Goal: Information Seeking & Learning: Find specific fact

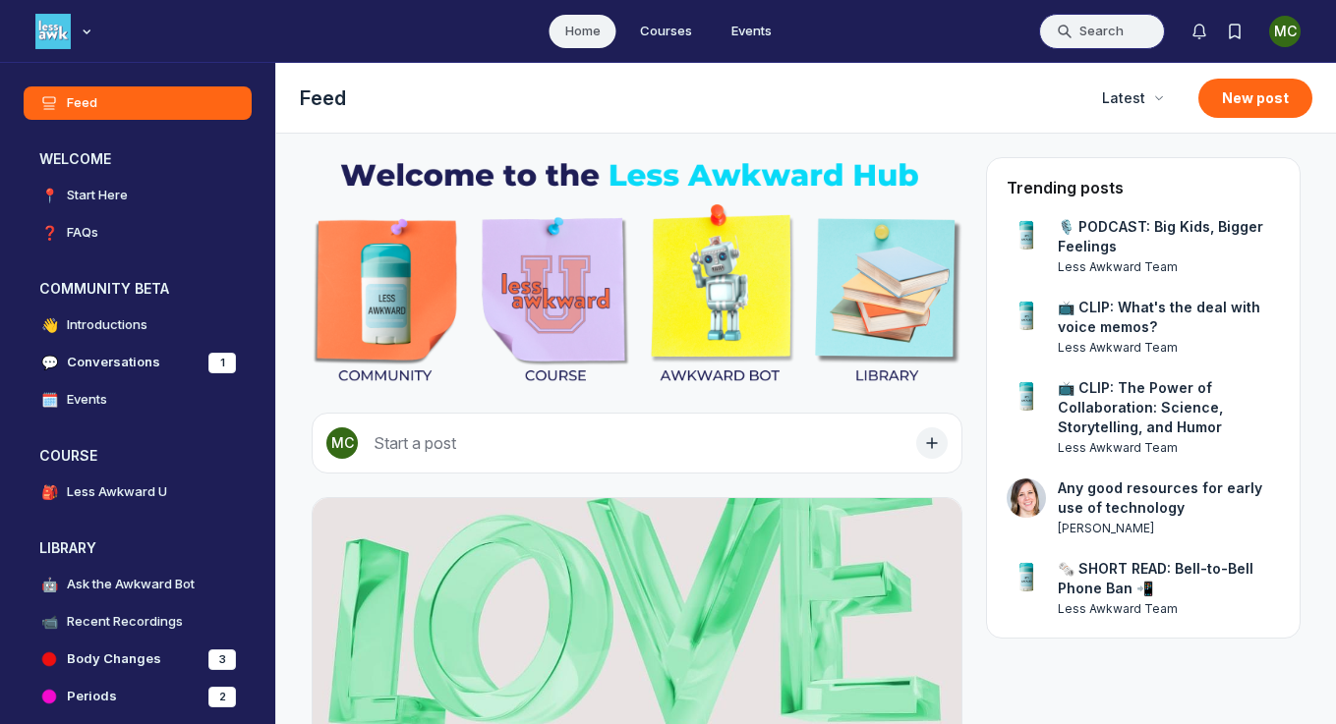
click at [1078, 32] on button "Search" at bounding box center [1102, 31] width 126 height 35
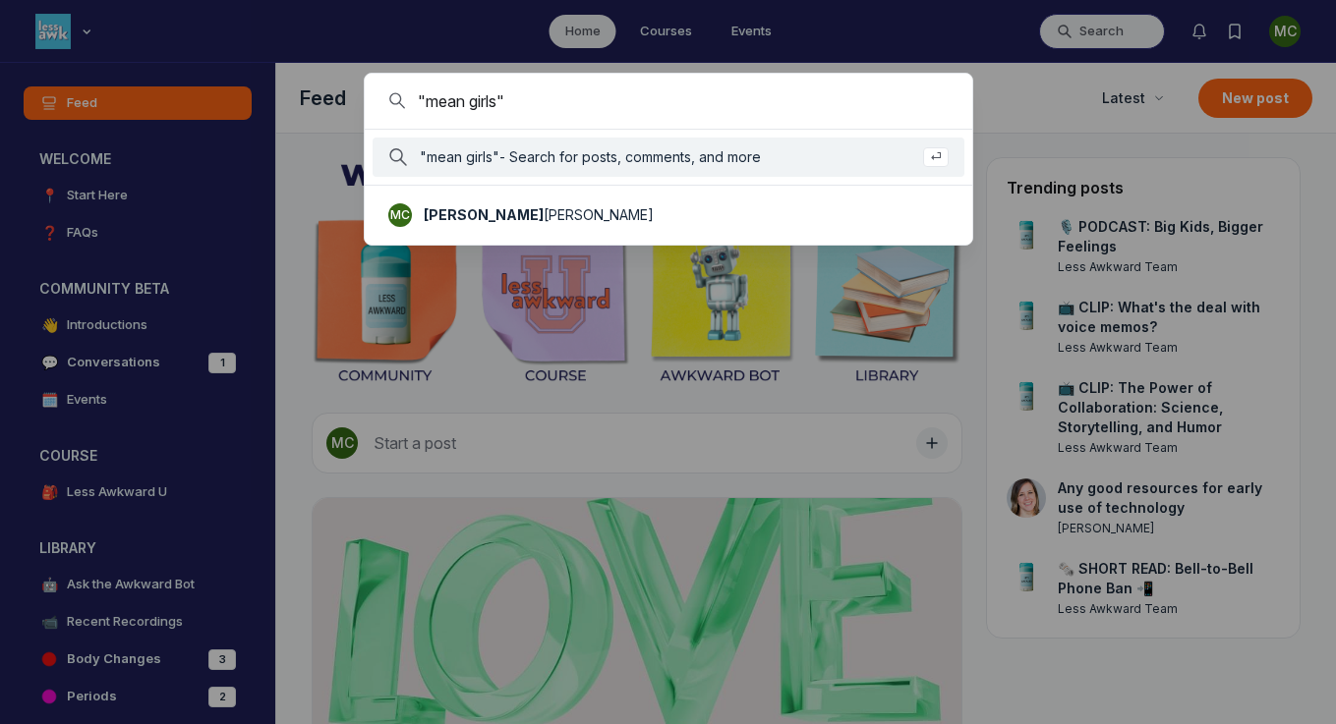
type input ""mean girls""
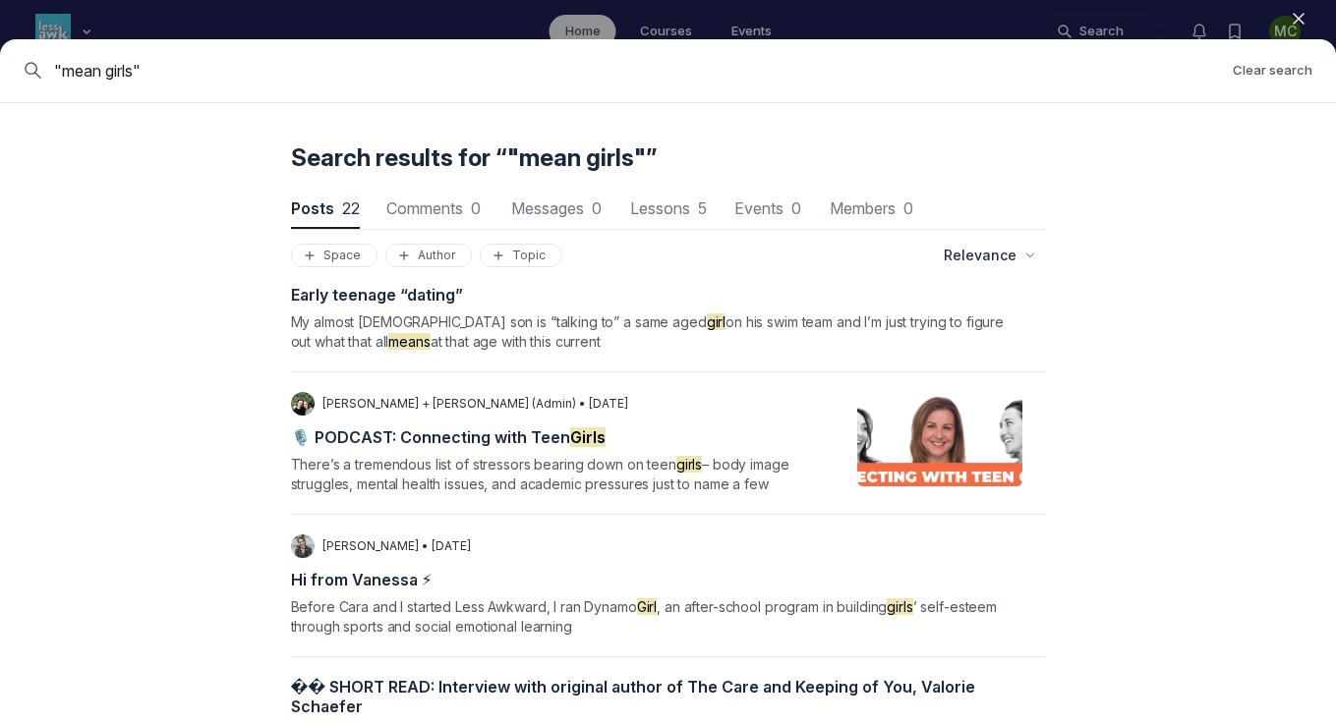
scroll to position [157, 0]
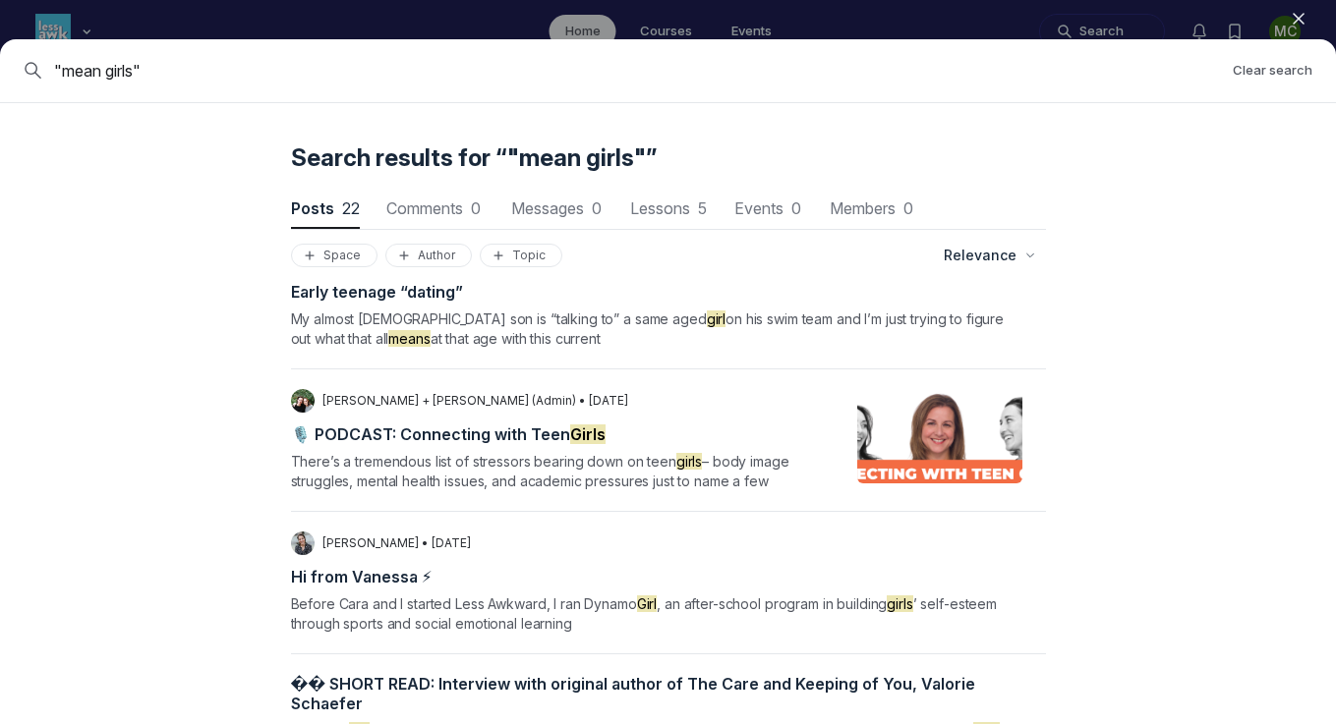
click at [503, 596] on span "Before [PERSON_NAME] and I started Less Awkward, I ran Dynamo Girl , an after-s…" at bounding box center [644, 614] width 706 height 36
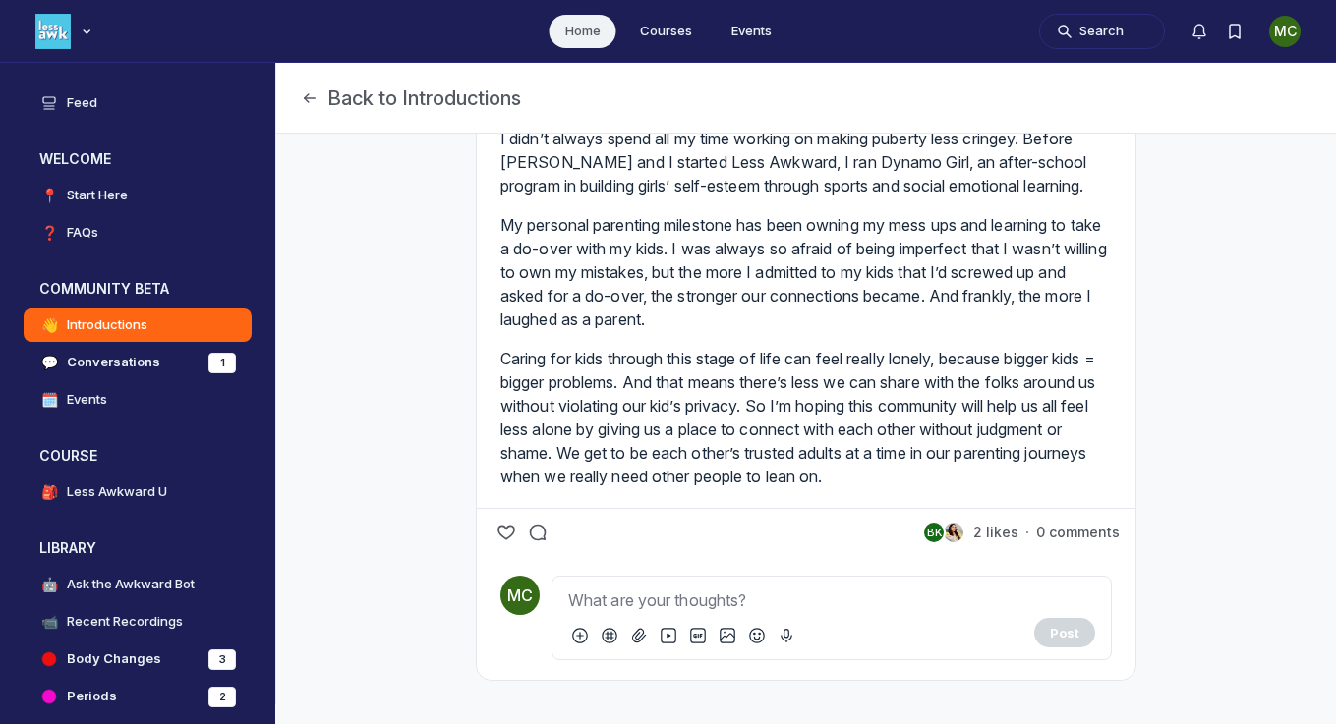
scroll to position [318, 0]
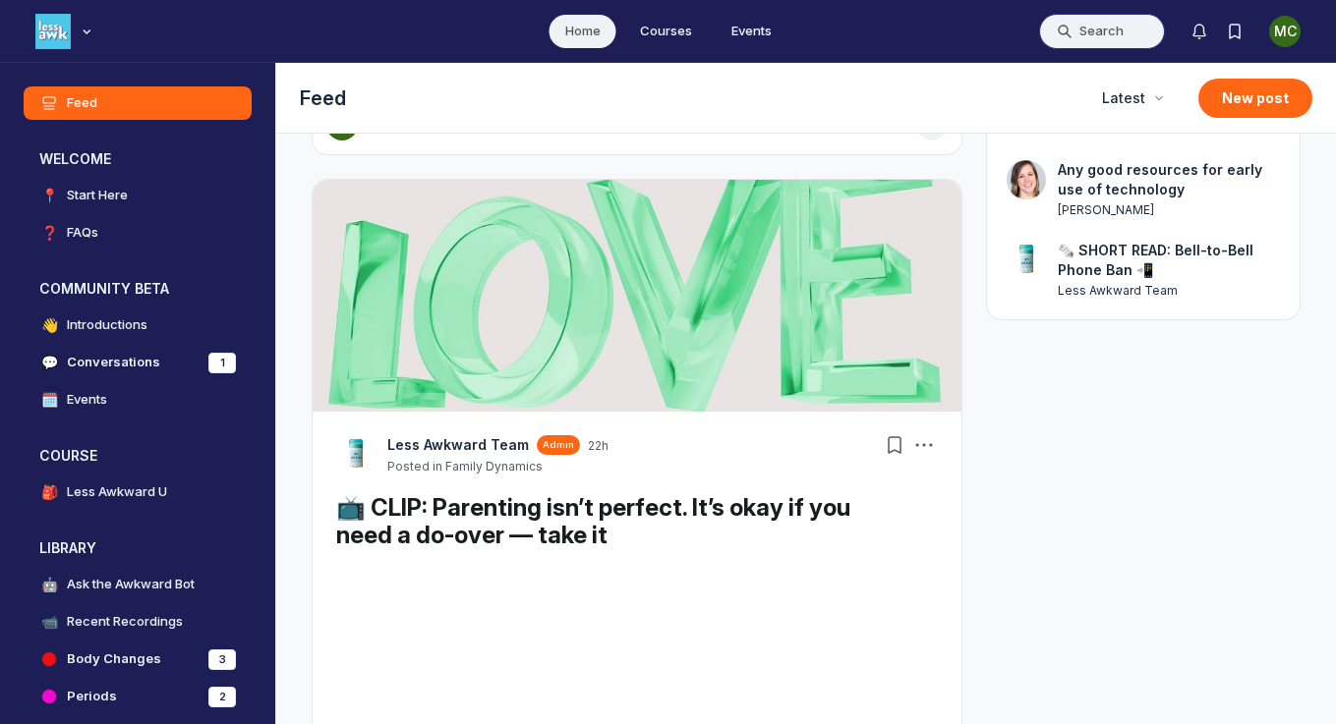
click at [1088, 19] on button "Search" at bounding box center [1102, 31] width 126 height 35
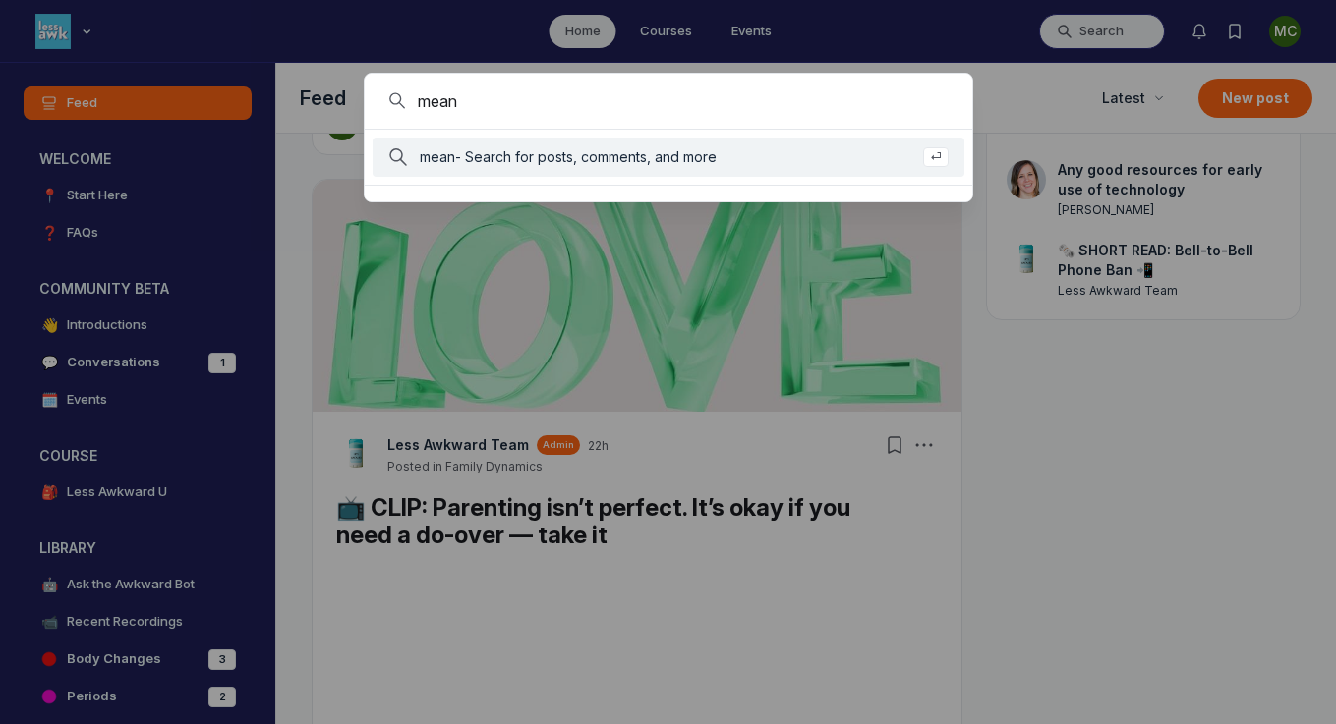
type input "mean"
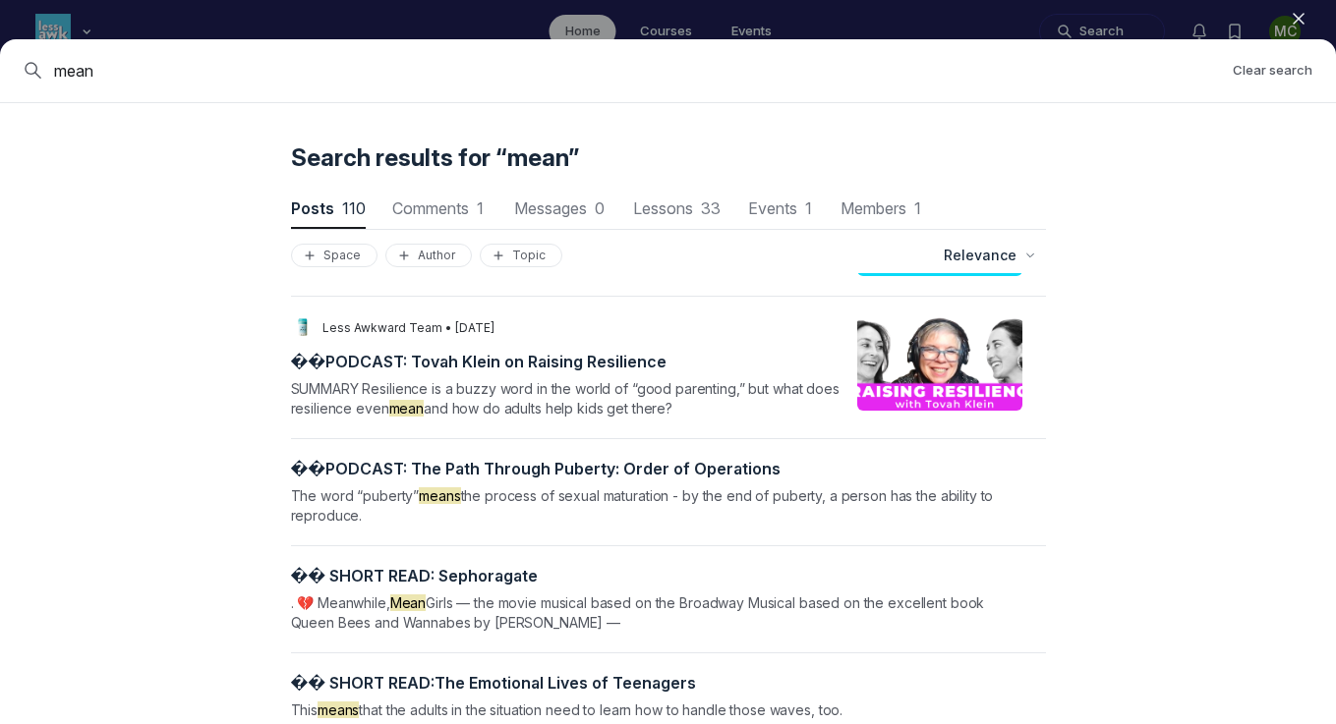
scroll to position [3302, 0]
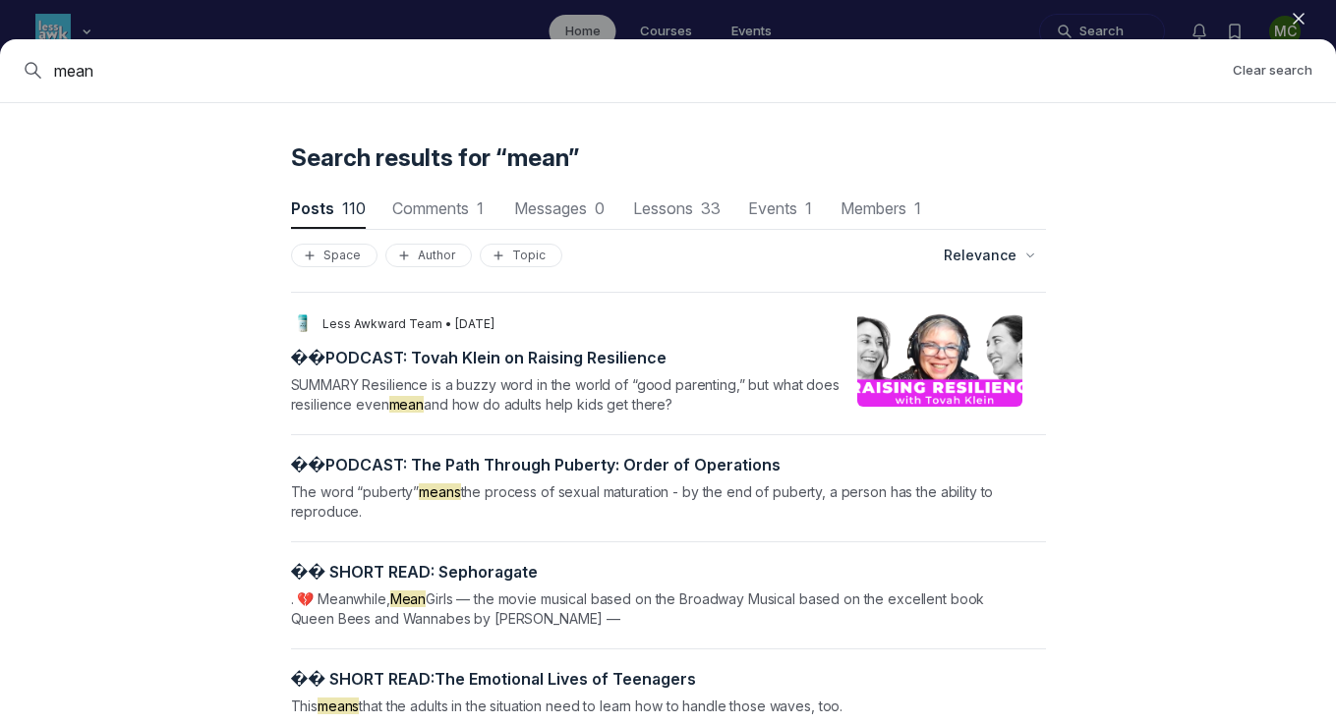
click at [562, 627] on span ". 💔 Meanwhile, Mean Girls — the movie musical based on the Broadway Musical bas…" at bounding box center [638, 609] width 694 height 36
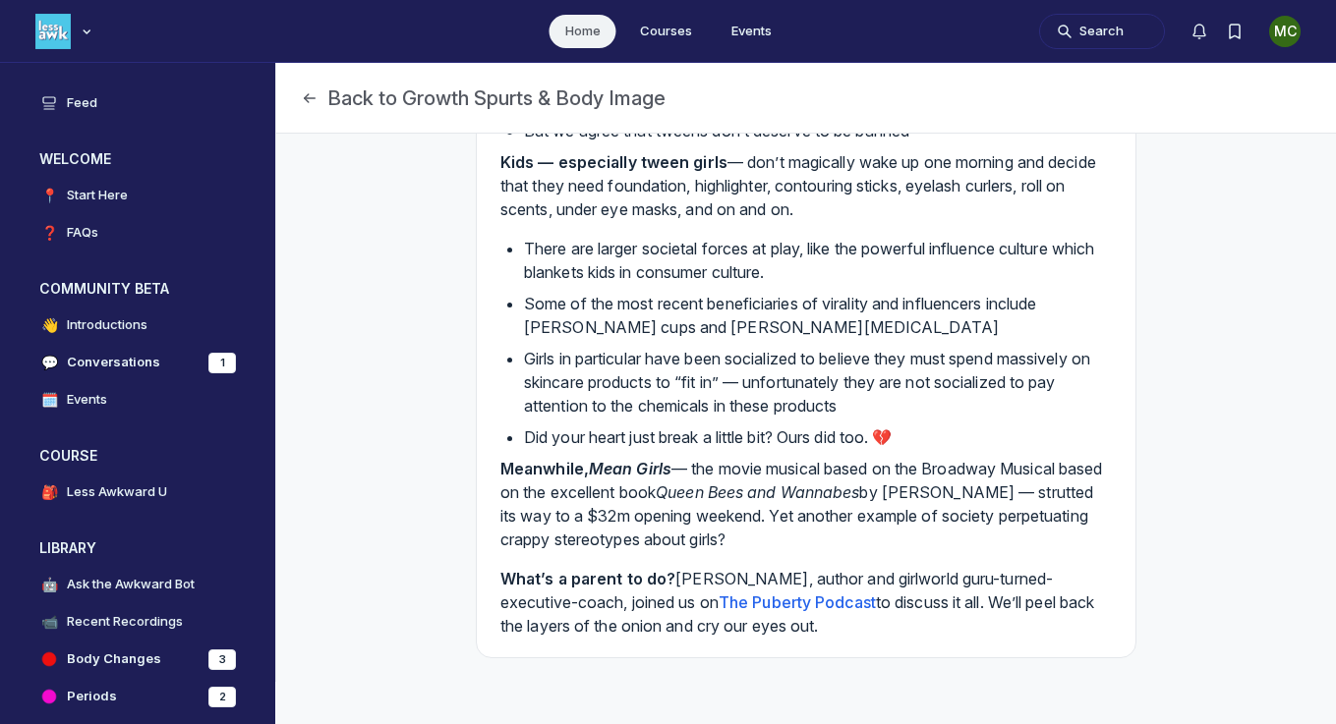
scroll to position [368, 0]
drag, startPoint x: 848, startPoint y: 488, endPoint x: 860, endPoint y: 510, distance: 25.5
click at [860, 510] on p "Meanwhile, Mean Girls — the movie musical based on the Broadway Musical based o…" at bounding box center [805, 502] width 611 height 94
click at [849, 494] on p "Meanwhile, Mean Girls — the movie musical based on the Broadway Musical based o…" at bounding box center [805, 502] width 611 height 94
click at [841, 489] on p "Meanwhile, Mean Girls — the movie musical based on the Broadway Musical based o…" at bounding box center [805, 502] width 611 height 94
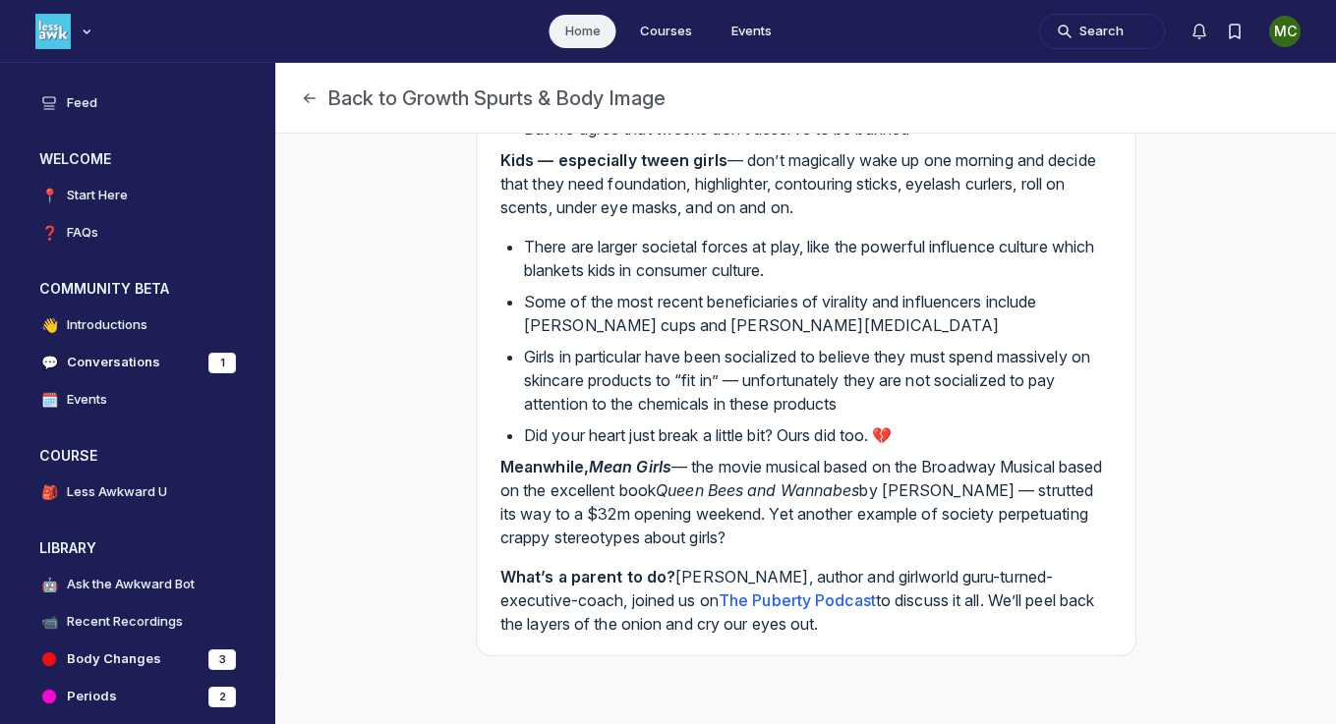
drag, startPoint x: 1017, startPoint y: 488, endPoint x: 1041, endPoint y: 510, distance: 32.7
click at [1041, 510] on p "Meanwhile, Mean Girls — the movie musical based on the Broadway Musical based o…" at bounding box center [805, 502] width 611 height 94
copy p "society perpetuating crappy stereotypes about girls?"
